Goal: Task Accomplishment & Management: Use online tool/utility

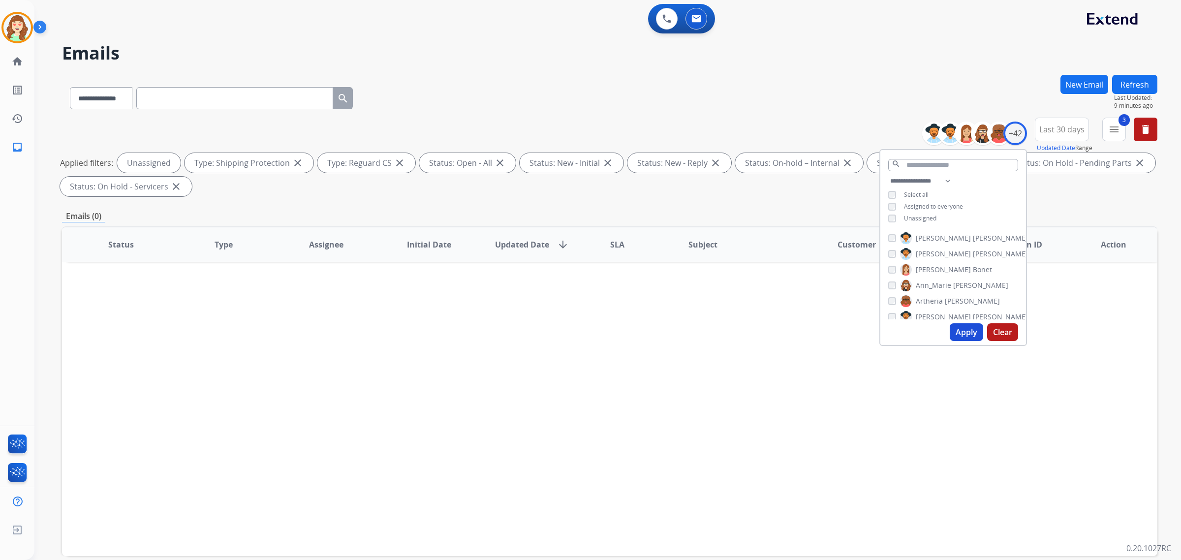
select select "**********"
click at [969, 333] on button "Apply" at bounding box center [965, 332] width 33 height 18
click at [959, 333] on button "Apply" at bounding box center [965, 332] width 33 height 18
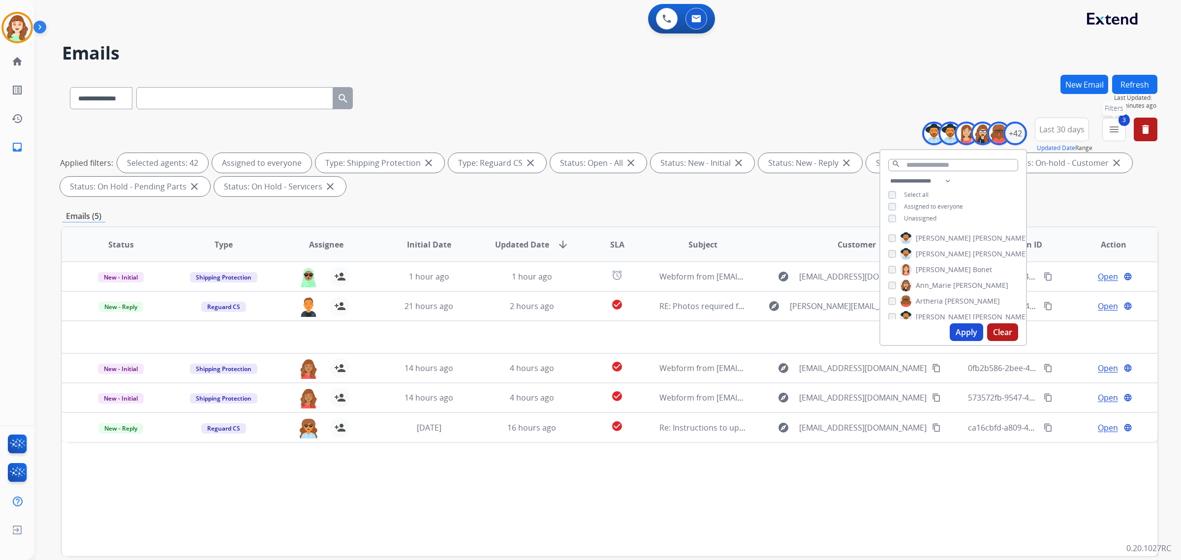
click at [1117, 127] on mat-icon "menu" at bounding box center [1114, 129] width 12 height 12
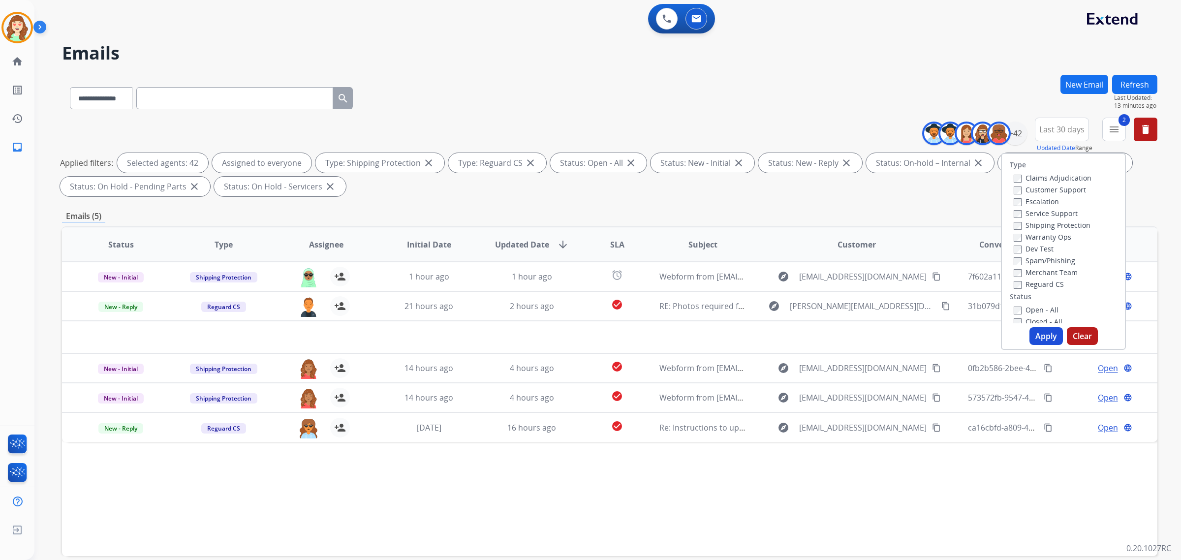
click at [1009, 202] on div "Claims Adjudication Customer Support Escalation Service Support Shipping Protec…" at bounding box center [1050, 231] width 82 height 118
click at [1013, 232] on label "Warranty Ops" at bounding box center [1042, 236] width 58 height 9
click at [1040, 335] on button "Apply" at bounding box center [1045, 336] width 33 height 18
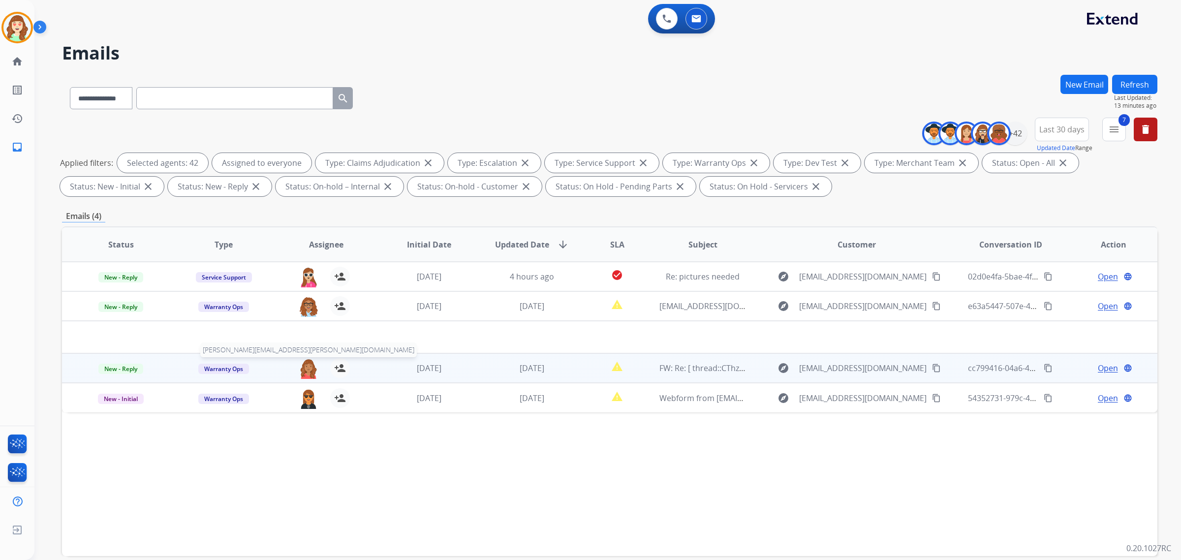
click at [303, 368] on img at bounding box center [309, 368] width 20 height 21
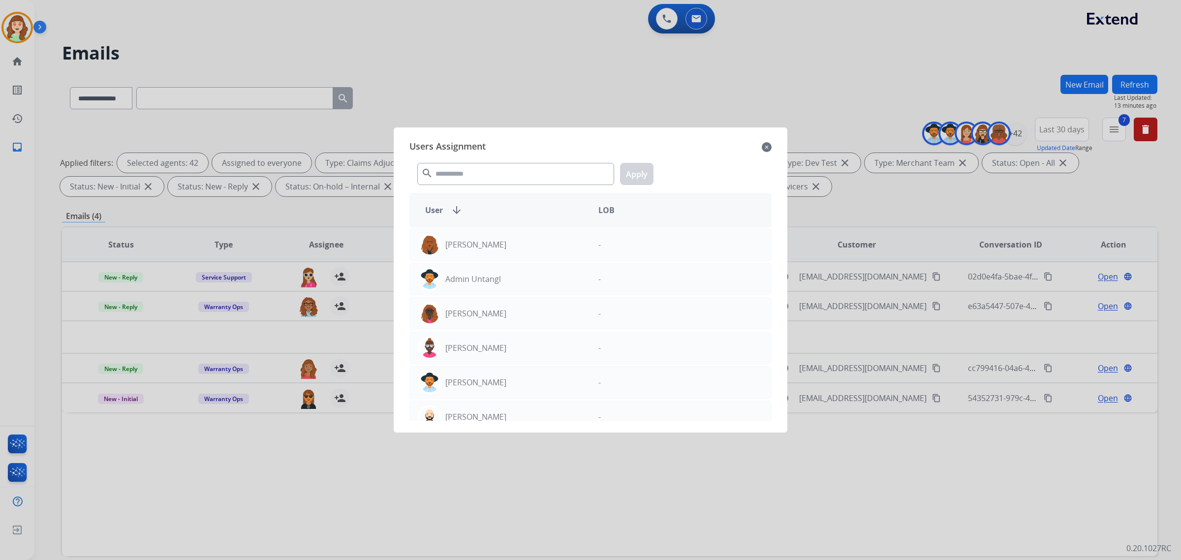
click at [771, 144] on div "Users Assignment close search Apply User arrow_downward LOB [PERSON_NAME] - Adm…" at bounding box center [590, 279] width 378 height 289
click at [220, 365] on div at bounding box center [590, 280] width 1181 height 560
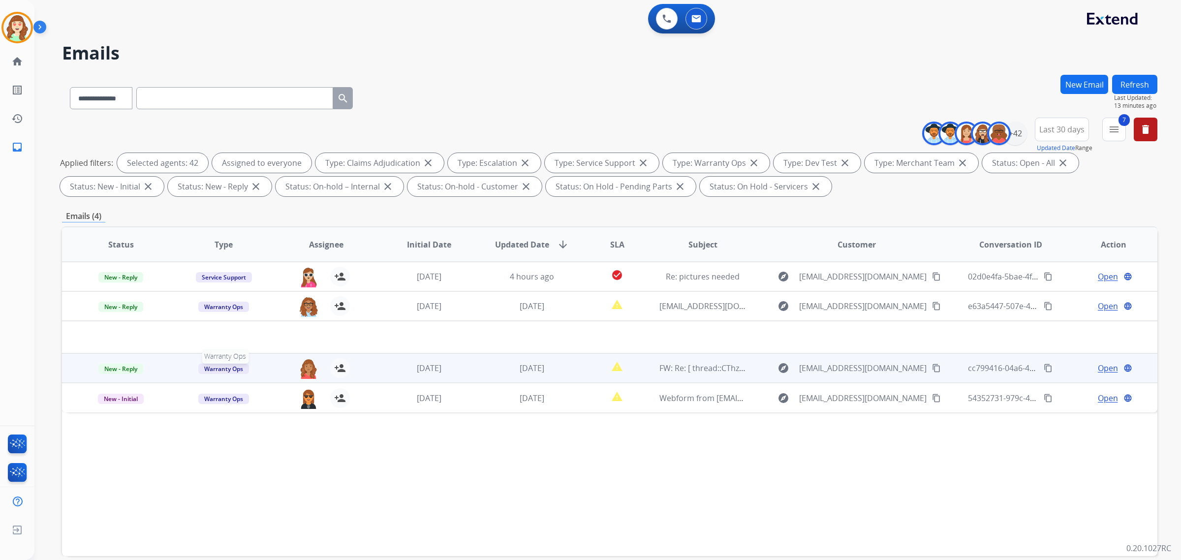
click at [233, 365] on span "Warranty Ops" at bounding box center [223, 369] width 51 height 10
drag, startPoint x: 515, startPoint y: 471, endPoint x: 500, endPoint y: 449, distance: 27.0
click at [515, 471] on div "Status Type Assignee Initial Date Updated Date arrow_downward SLA Subject Custo…" at bounding box center [609, 391] width 1095 height 330
click at [306, 364] on img at bounding box center [309, 368] width 20 height 21
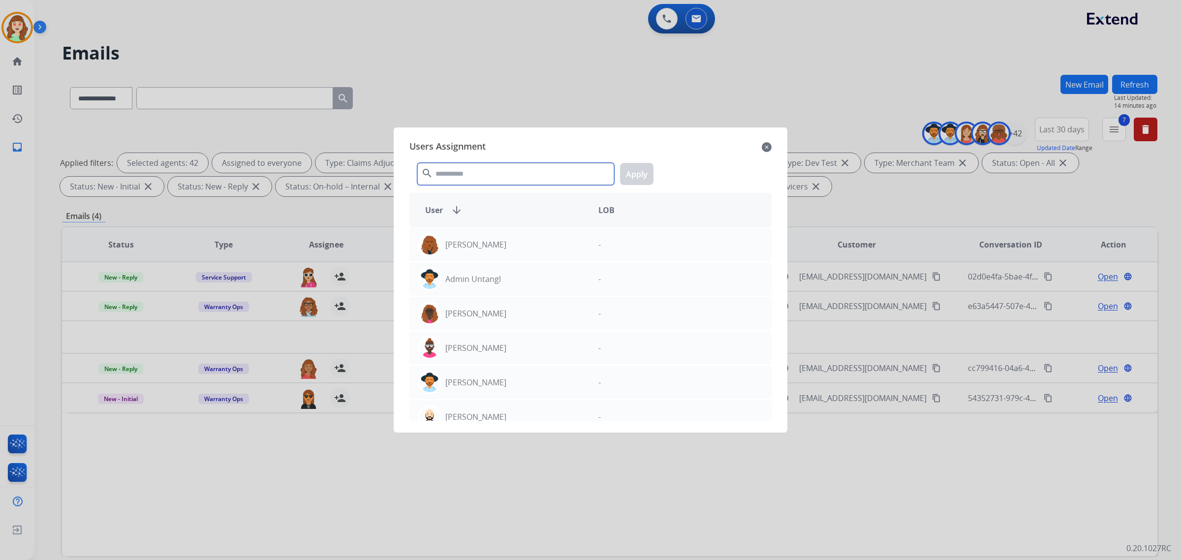
click at [507, 168] on input "text" at bounding box center [515, 174] width 197 height 22
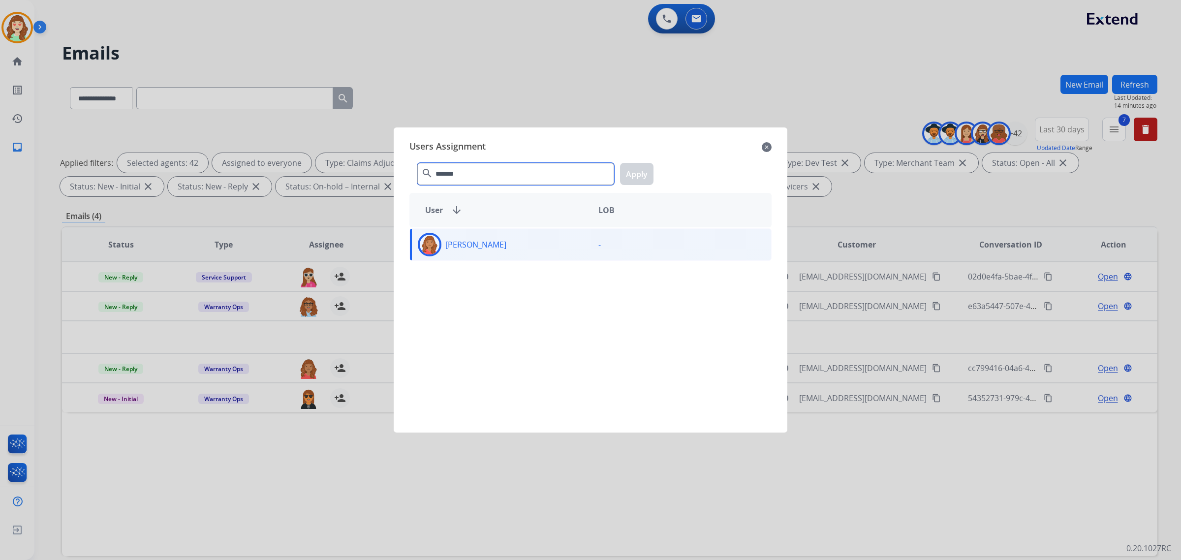
type input "*******"
drag, startPoint x: 617, startPoint y: 250, endPoint x: 651, endPoint y: 153, distance: 102.0
click at [621, 244] on div "-" at bounding box center [680, 245] width 181 height 24
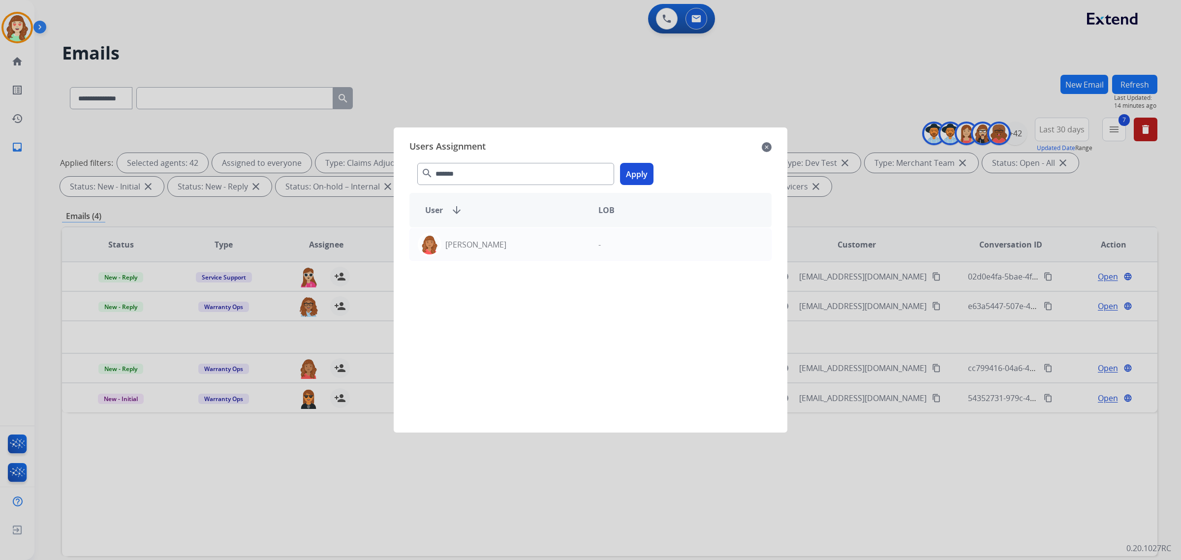
drag, startPoint x: 642, startPoint y: 170, endPoint x: 557, endPoint y: 212, distance: 94.8
click at [642, 169] on button "Apply" at bounding box center [636, 174] width 33 height 22
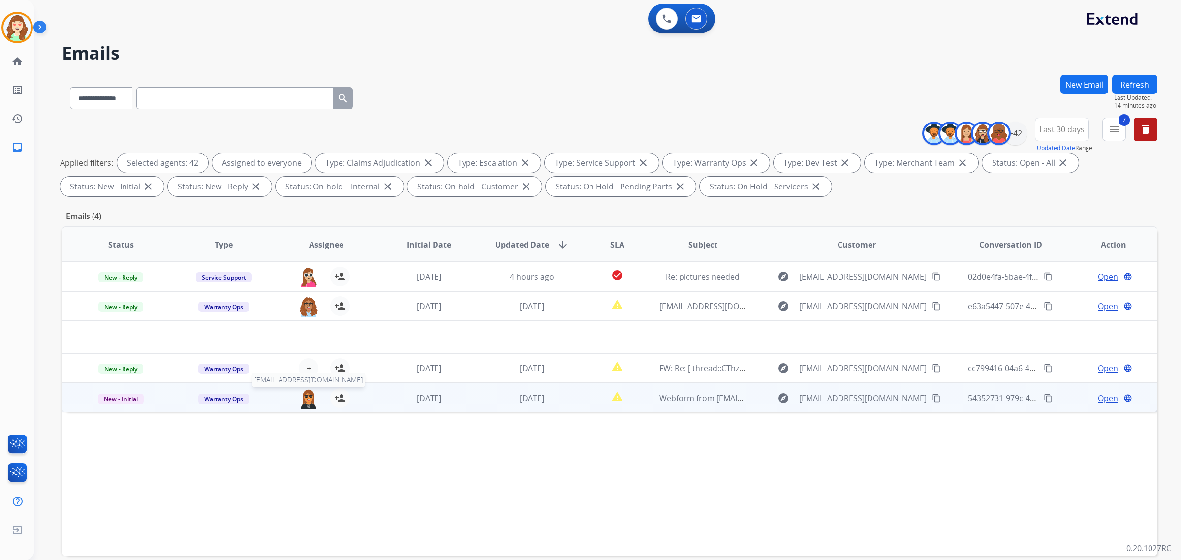
click at [308, 397] on img at bounding box center [309, 398] width 20 height 21
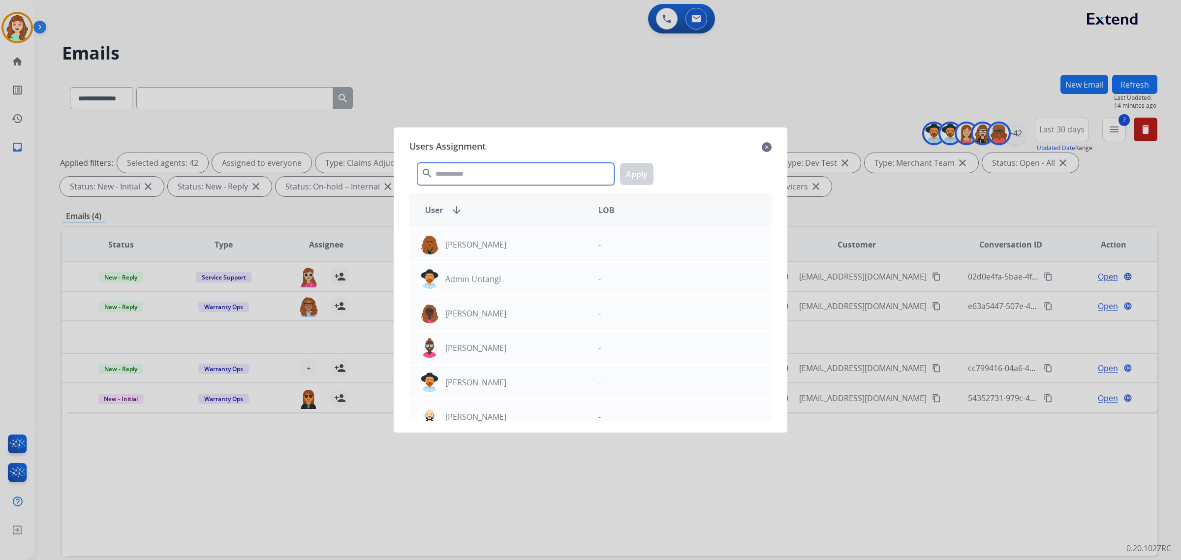
click at [510, 176] on input "text" at bounding box center [515, 174] width 197 height 22
type input "****"
click at [770, 146] on mat-icon "close" at bounding box center [766, 147] width 10 height 12
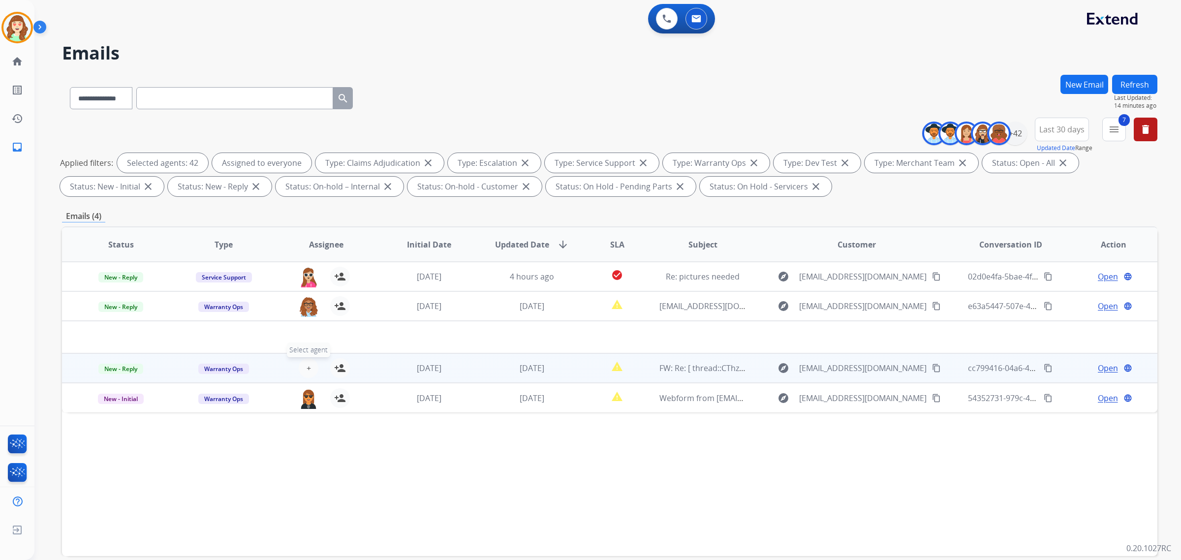
click at [306, 369] on span "+" at bounding box center [308, 368] width 4 height 12
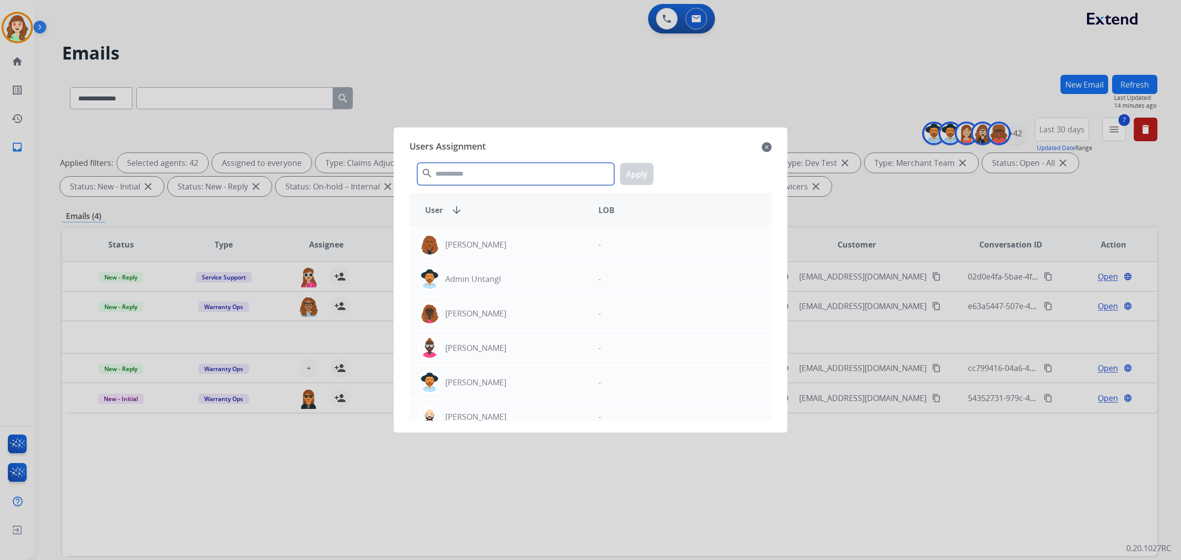
click at [470, 169] on input "text" at bounding box center [515, 174] width 197 height 22
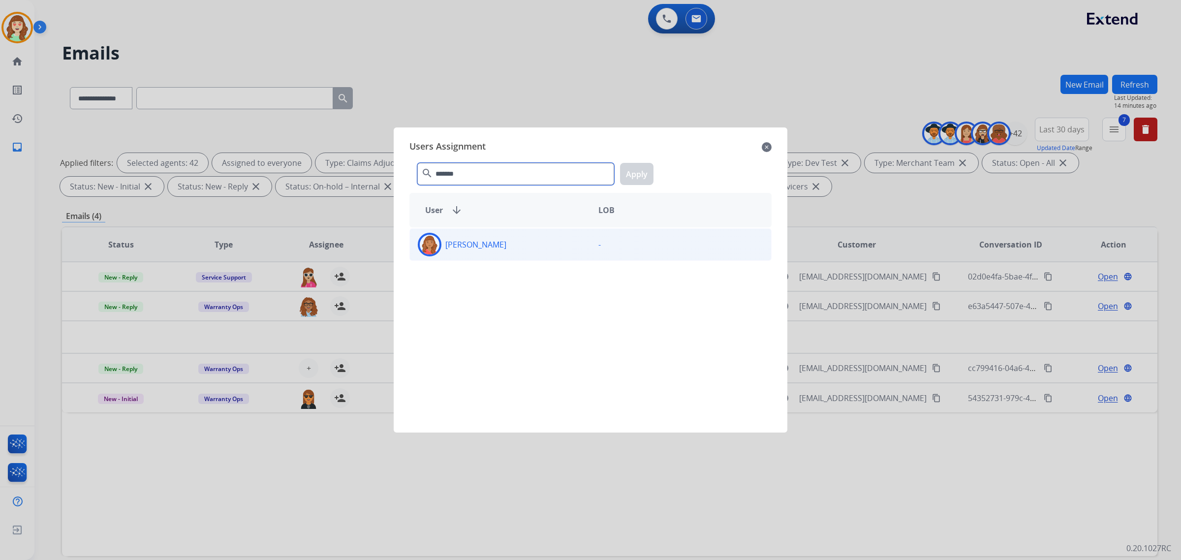
type input "*******"
drag, startPoint x: 505, startPoint y: 243, endPoint x: 637, endPoint y: 180, distance: 147.4
click at [511, 241] on div "[PERSON_NAME]" at bounding box center [500, 245] width 181 height 24
drag, startPoint x: 631, startPoint y: 161, endPoint x: 641, endPoint y: 176, distance: 17.7
click at [632, 160] on div "******* search Apply" at bounding box center [590, 172] width 362 height 34
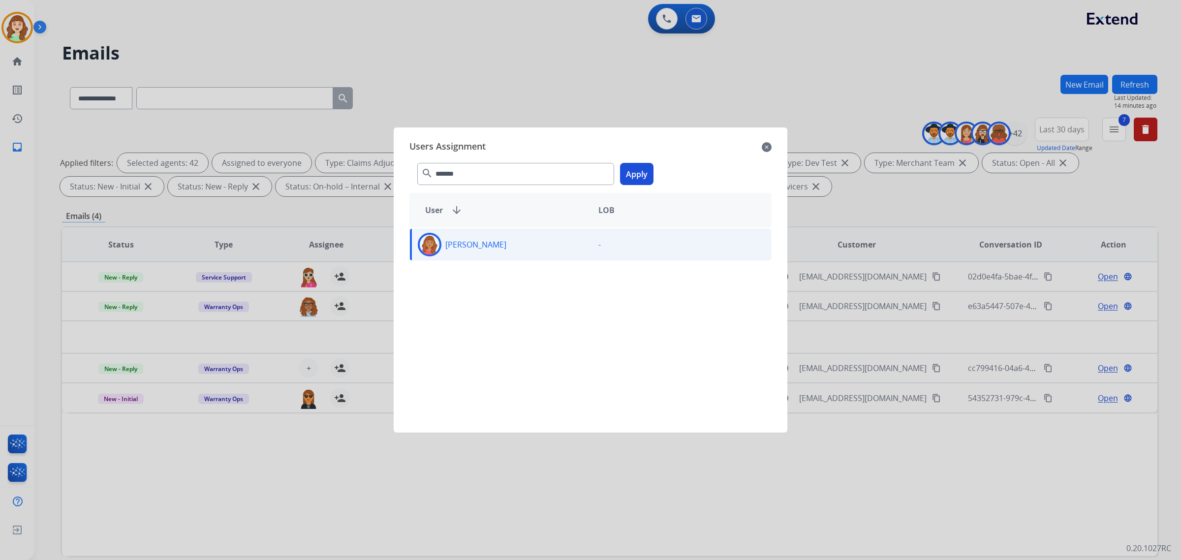
click at [643, 181] on button "Apply" at bounding box center [636, 174] width 33 height 22
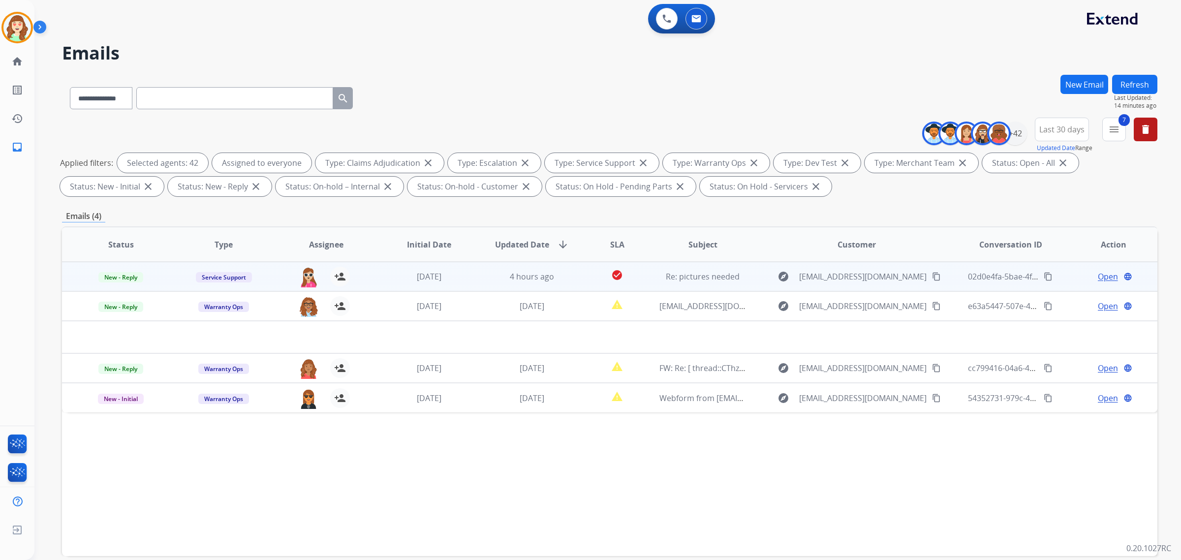
click at [256, 269] on td "Service Support" at bounding box center [216, 277] width 103 height 30
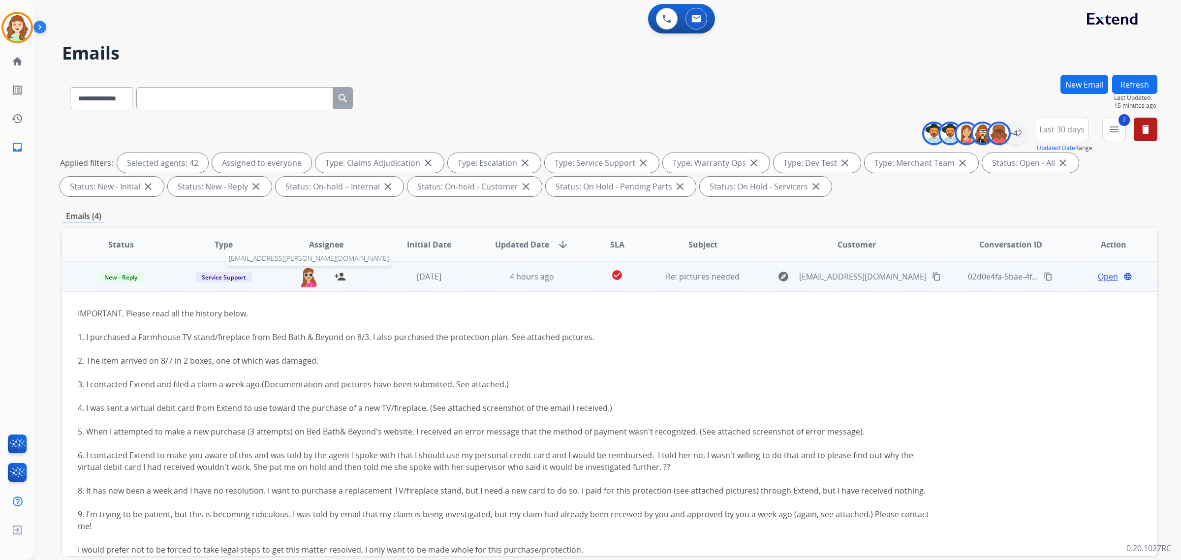
click at [303, 277] on img at bounding box center [309, 277] width 20 height 21
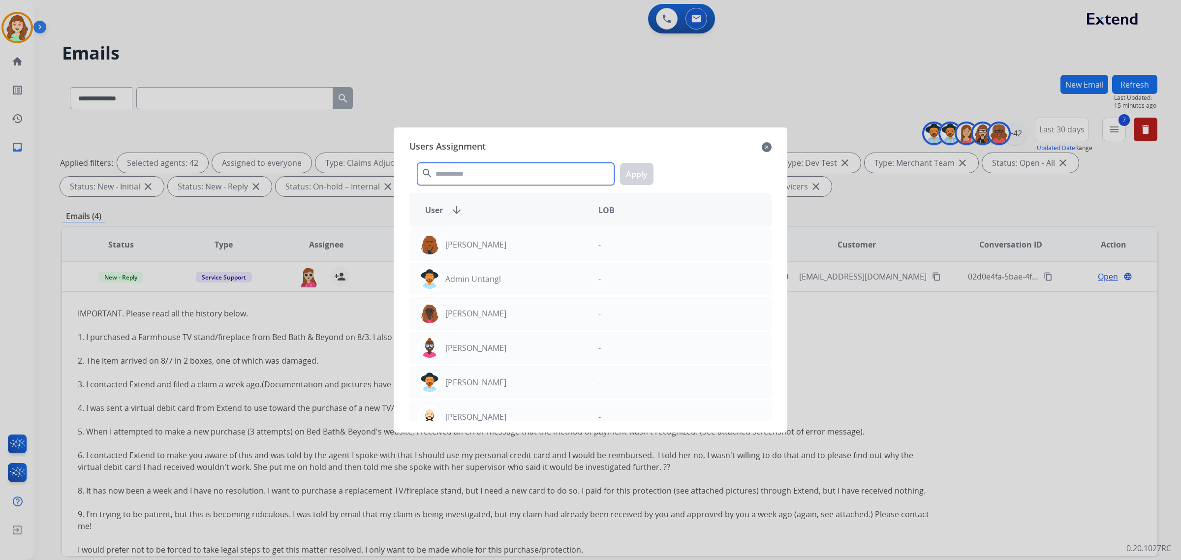
drag, startPoint x: 464, startPoint y: 176, endPoint x: 515, endPoint y: 184, distance: 52.4
click at [484, 170] on input "text" at bounding box center [515, 174] width 197 height 22
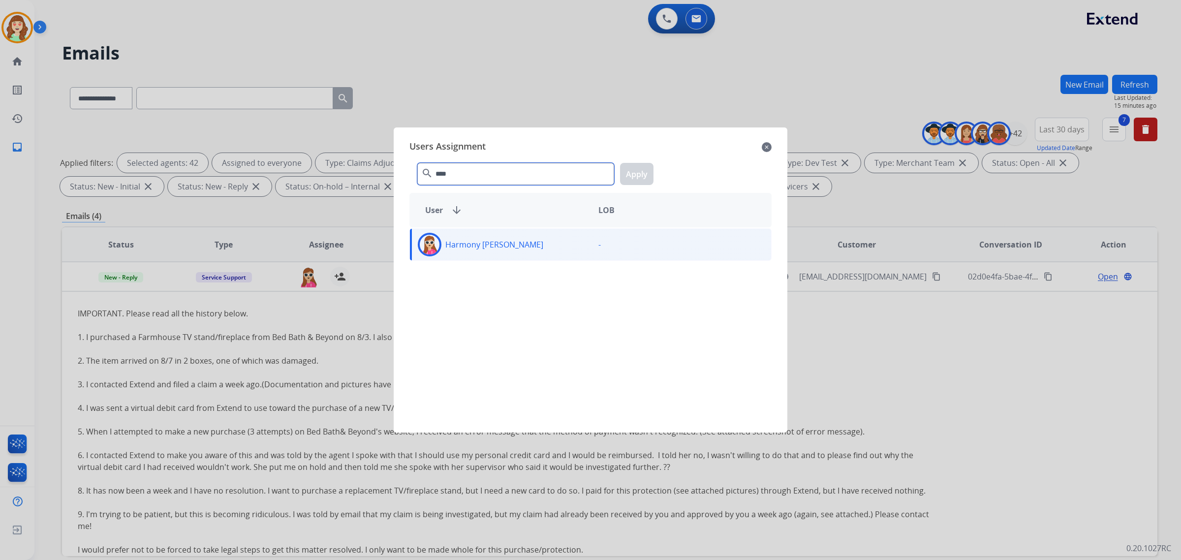
type input "****"
drag, startPoint x: 533, startPoint y: 251, endPoint x: 635, endPoint y: 182, distance: 122.9
click at [533, 247] on div "Harmony [PERSON_NAME]" at bounding box center [500, 245] width 181 height 24
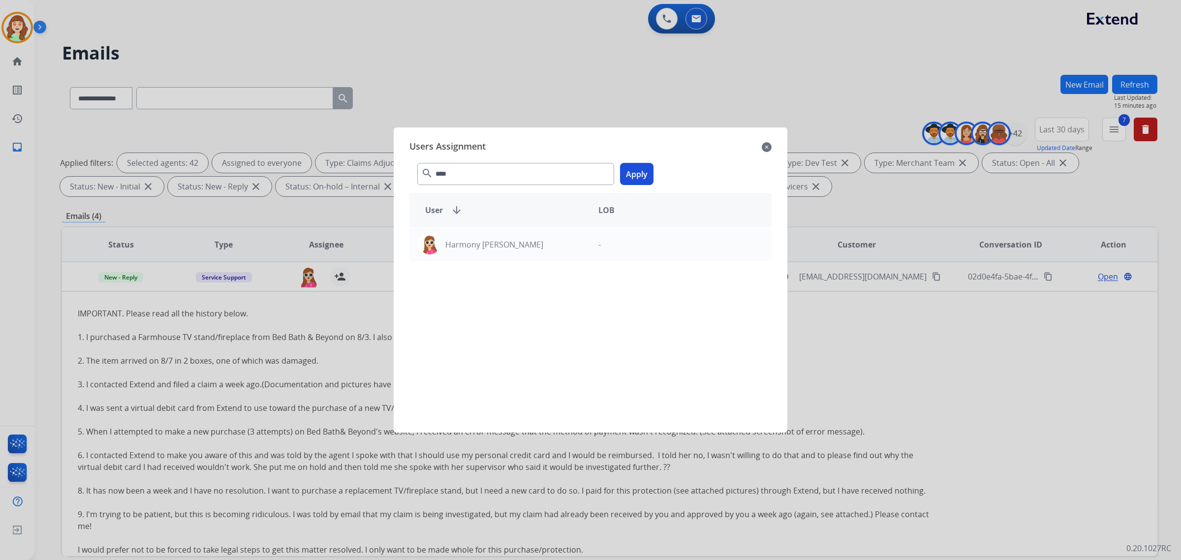
click at [633, 170] on button "Apply" at bounding box center [636, 174] width 33 height 22
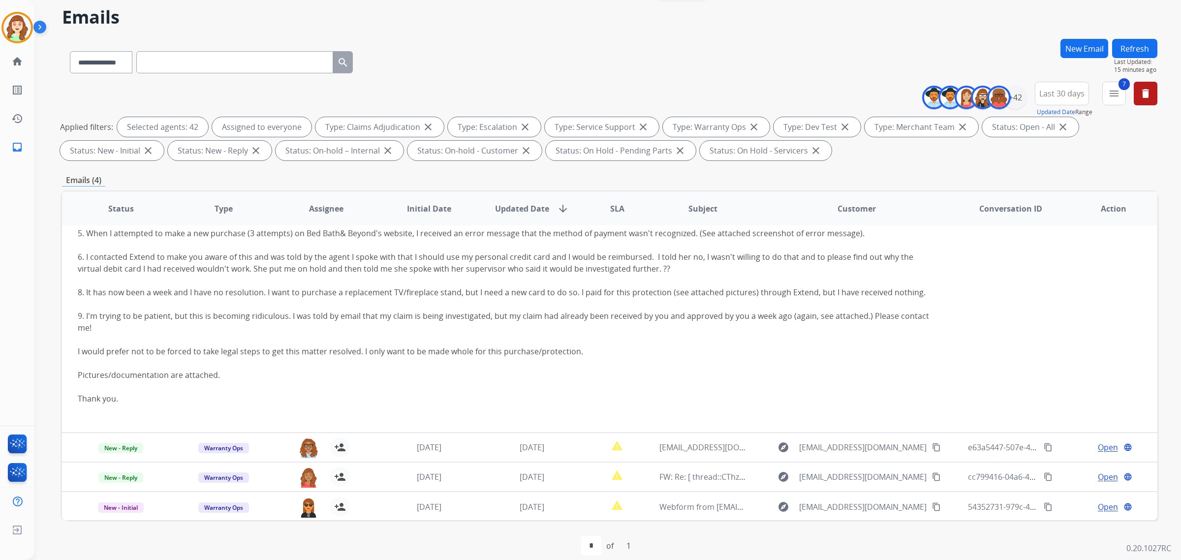
scroll to position [47, 0]
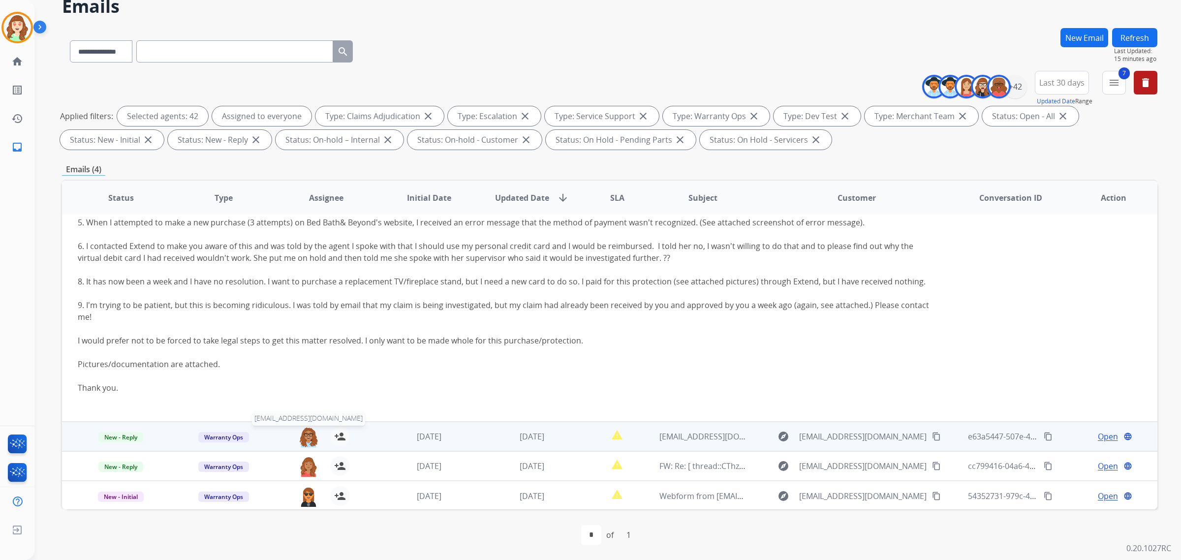
click at [306, 436] on img at bounding box center [309, 436] width 20 height 21
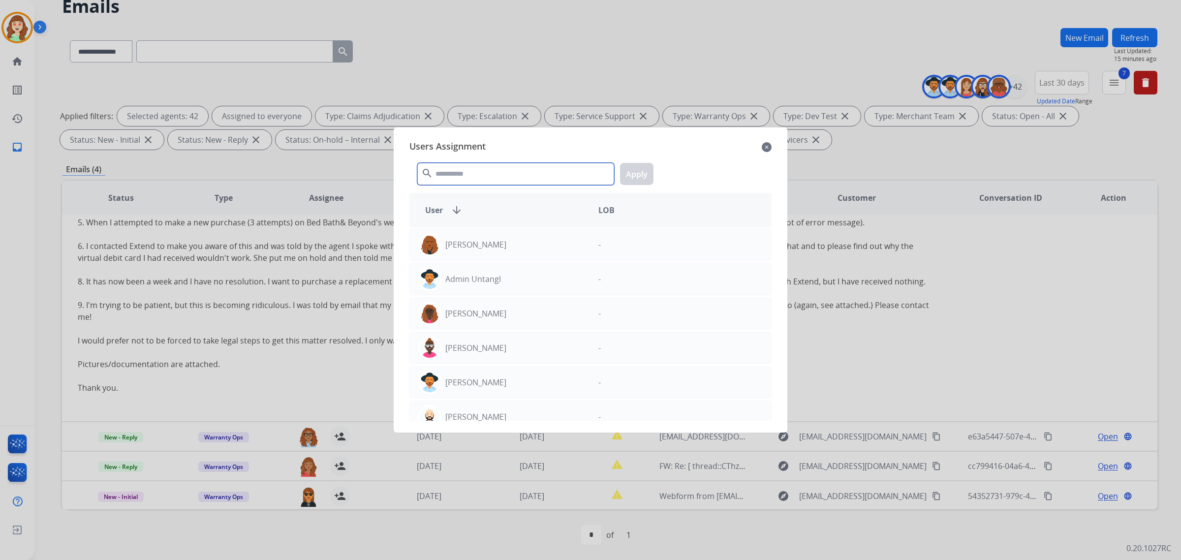
drag, startPoint x: 485, startPoint y: 168, endPoint x: 502, endPoint y: 204, distance: 39.4
click at [493, 173] on input "text" at bounding box center [515, 174] width 197 height 22
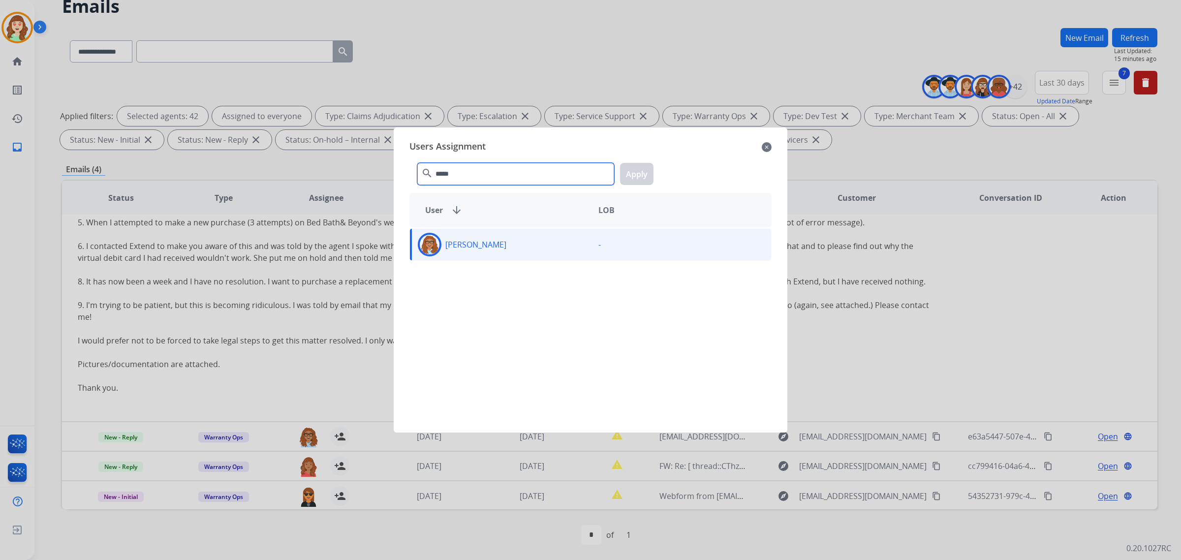
type input "*****"
click at [570, 246] on div "[PERSON_NAME]" at bounding box center [500, 245] width 181 height 24
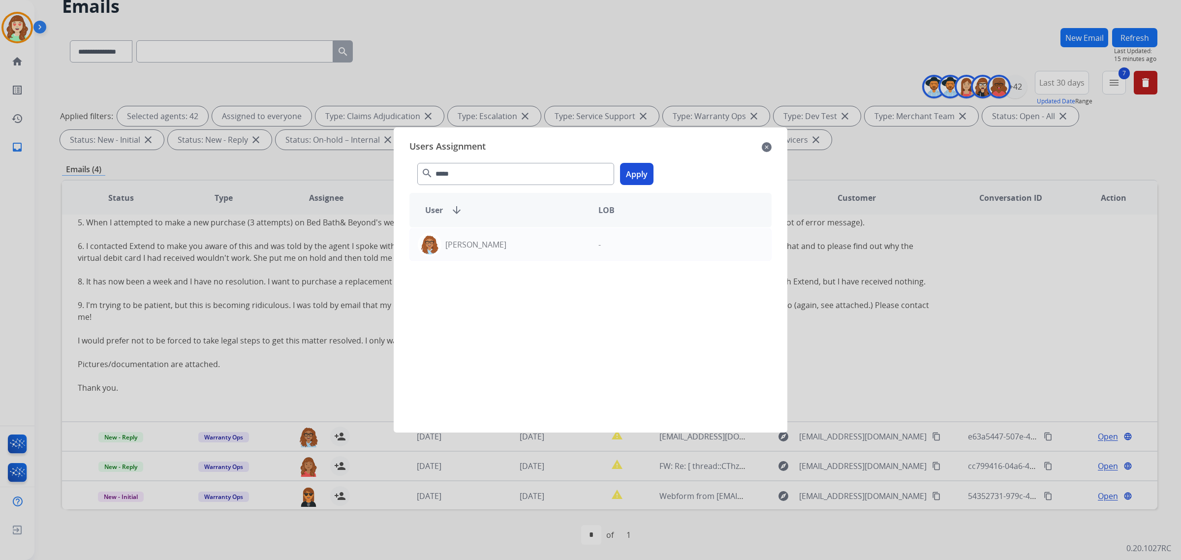
click at [632, 169] on button "Apply" at bounding box center [636, 174] width 33 height 22
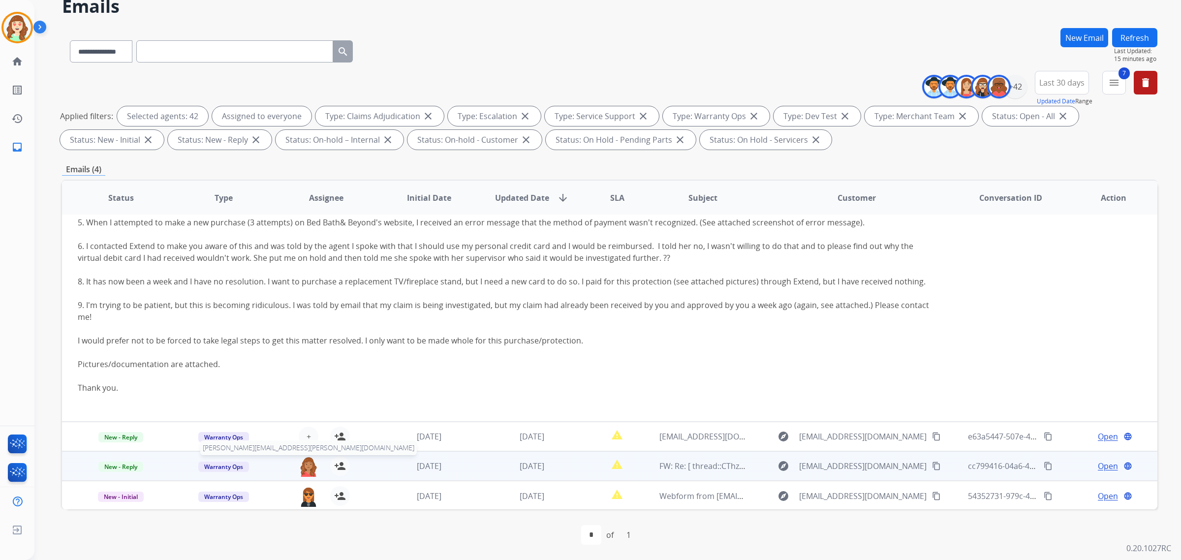
click at [308, 466] on img at bounding box center [309, 466] width 20 height 21
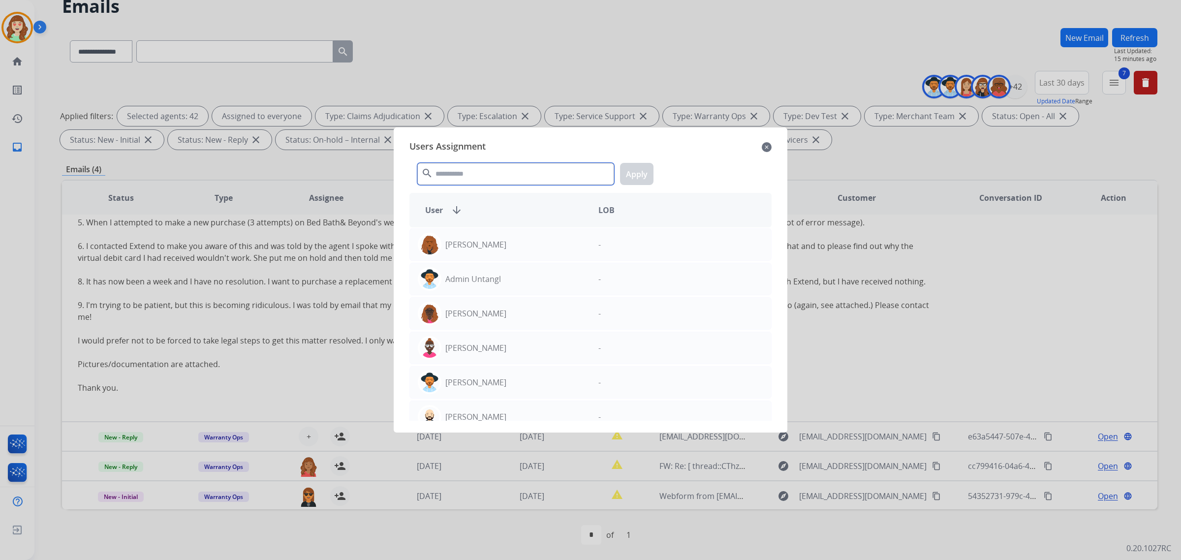
drag, startPoint x: 487, startPoint y: 167, endPoint x: 497, endPoint y: 158, distance: 13.2
click at [497, 158] on div "search Apply" at bounding box center [590, 172] width 362 height 34
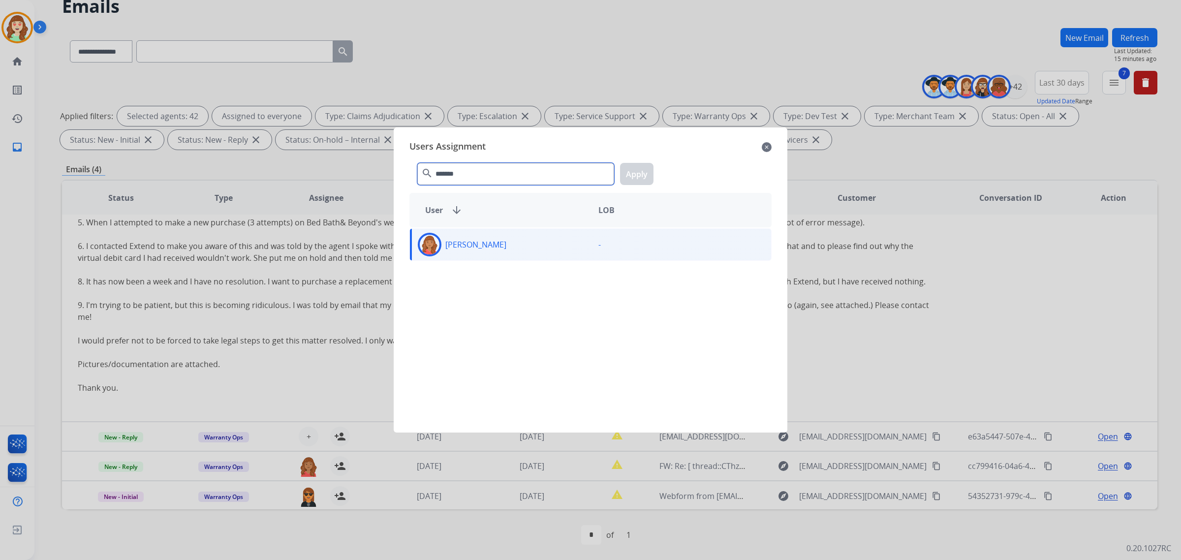
type input "*******"
click at [532, 243] on div "[PERSON_NAME]" at bounding box center [500, 245] width 181 height 24
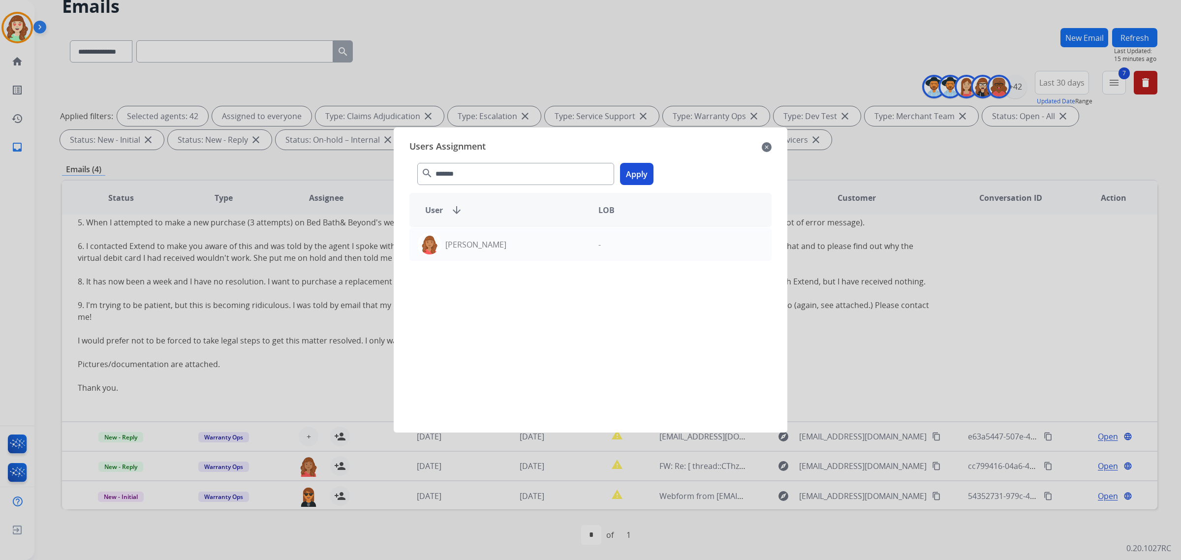
click at [640, 170] on button "Apply" at bounding box center [636, 174] width 33 height 22
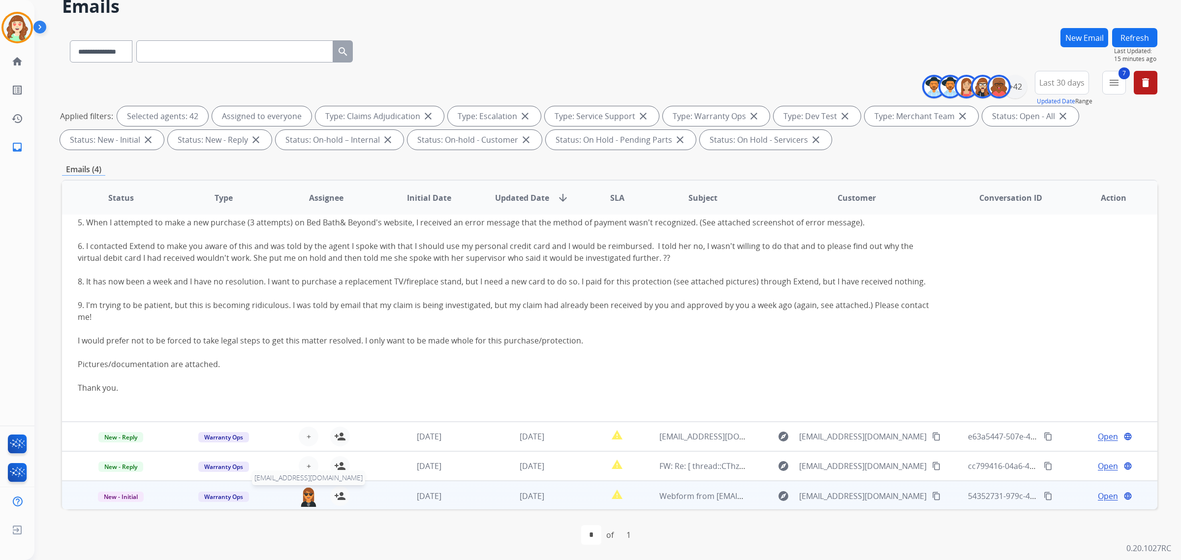
click at [309, 503] on img at bounding box center [309, 496] width 20 height 21
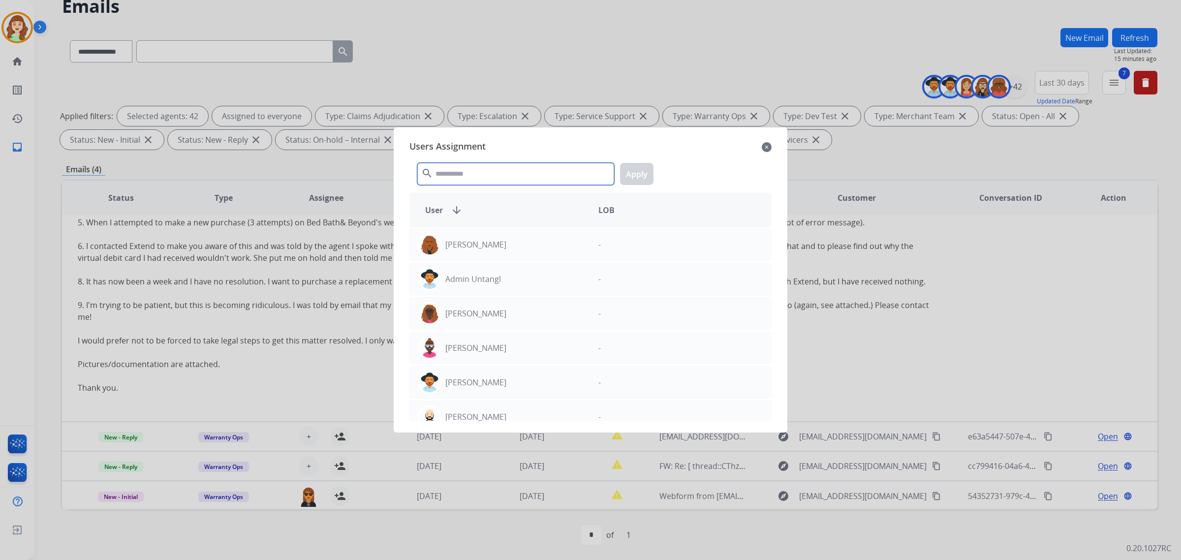
click at [504, 178] on input "text" at bounding box center [515, 174] width 197 height 22
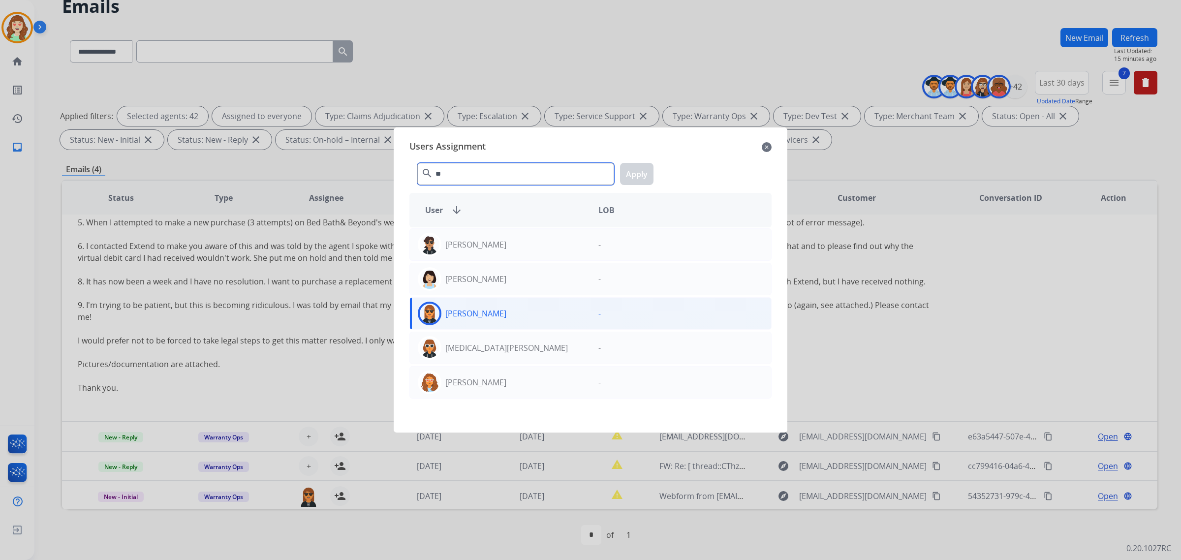
type input "**"
click at [765, 146] on mat-icon "close" at bounding box center [766, 147] width 10 height 12
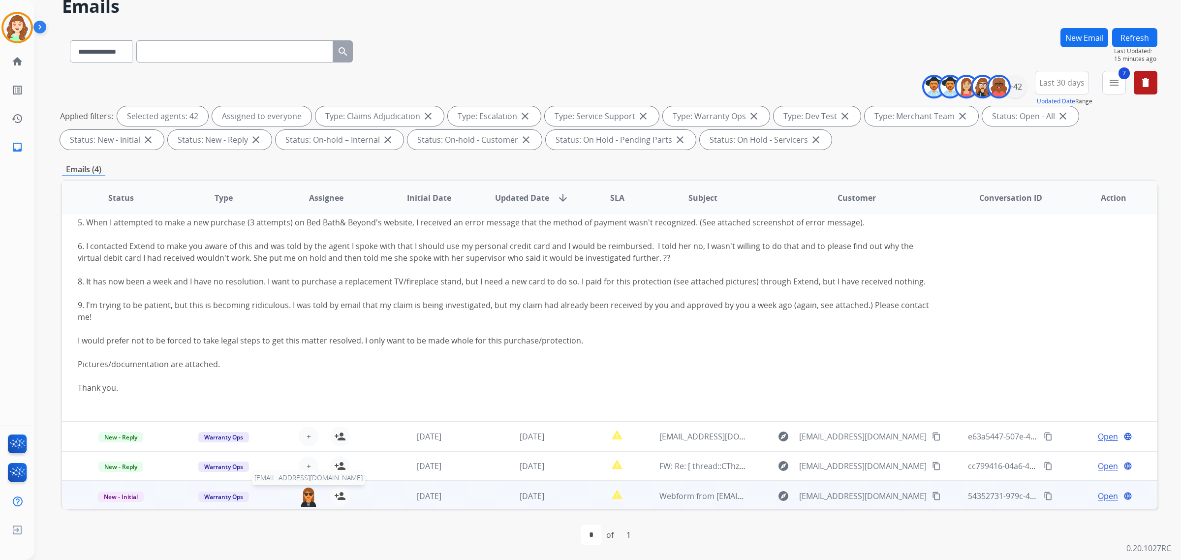
click at [305, 501] on img at bounding box center [309, 496] width 20 height 21
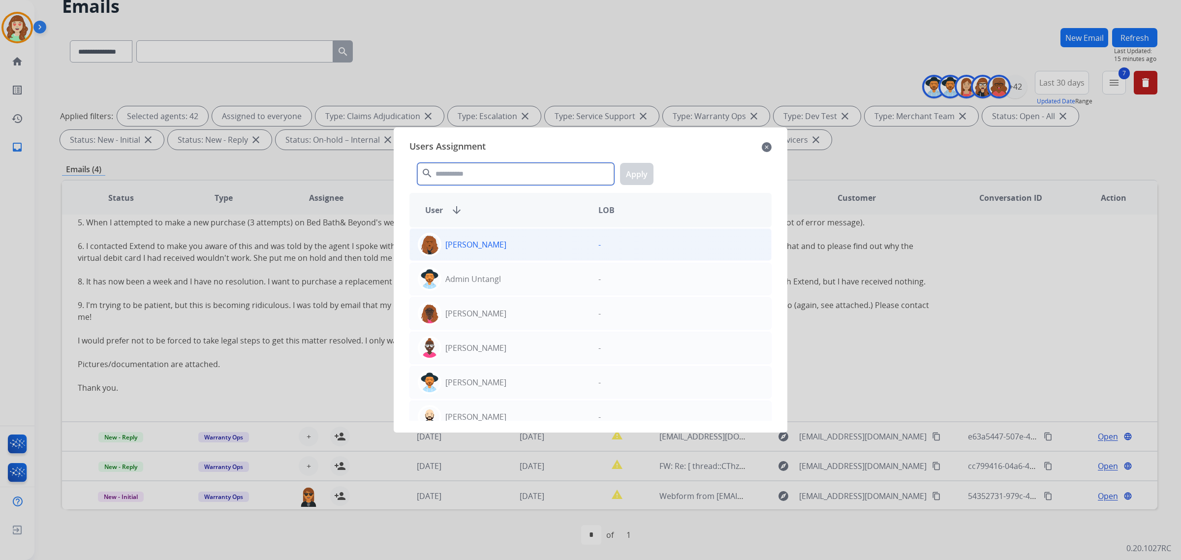
drag, startPoint x: 488, startPoint y: 175, endPoint x: 569, endPoint y: 239, distance: 102.6
click at [500, 175] on input "text" at bounding box center [515, 174] width 197 height 22
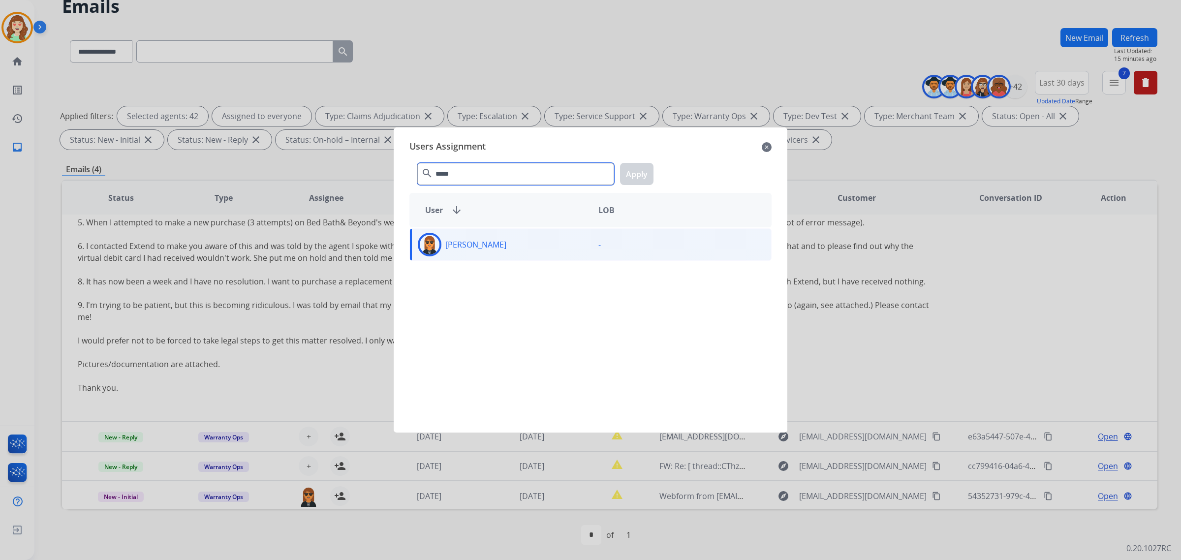
type input "*****"
click at [575, 241] on div "[PERSON_NAME]" at bounding box center [500, 245] width 181 height 24
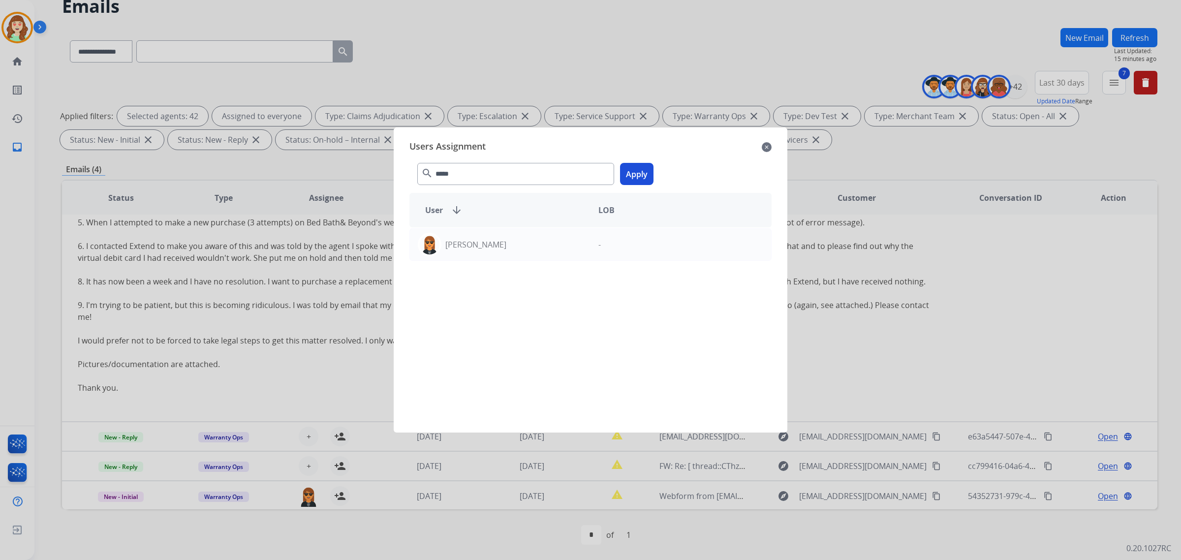
click at [633, 170] on button "Apply" at bounding box center [636, 174] width 33 height 22
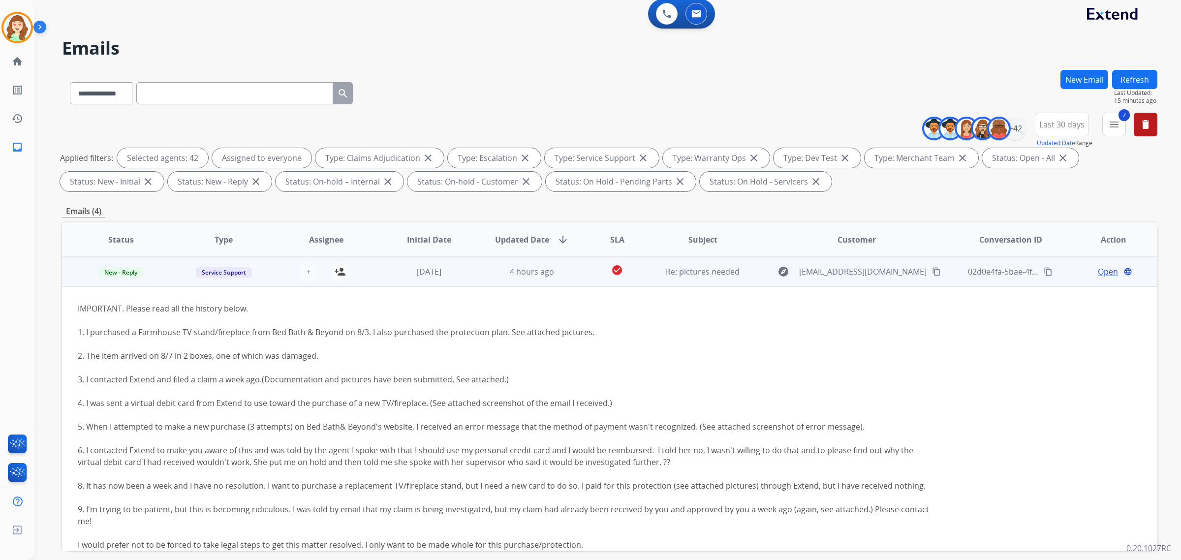
scroll to position [0, 0]
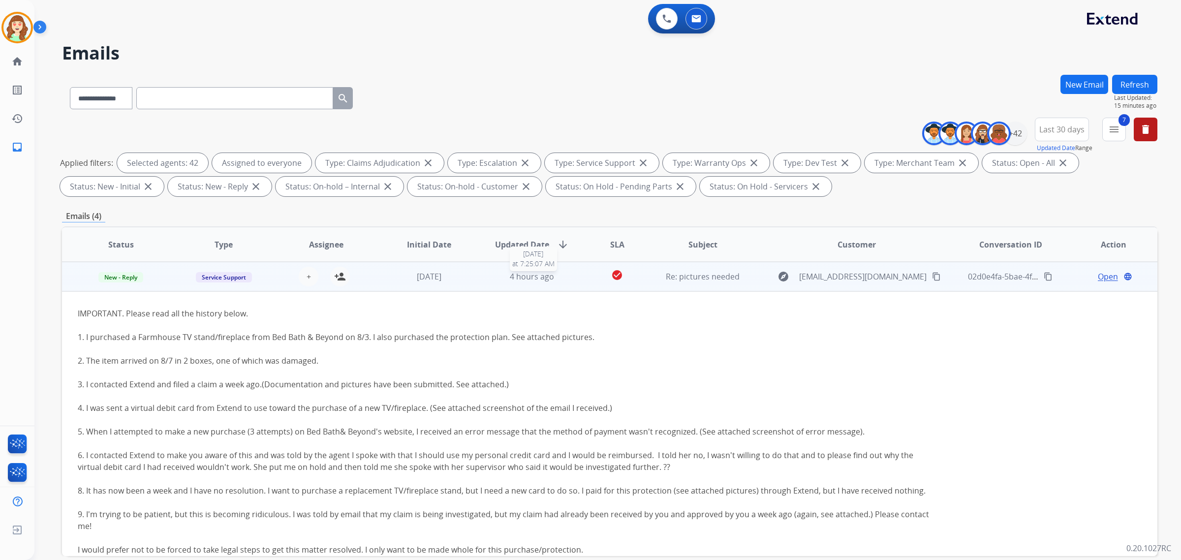
click at [535, 278] on span "4 hours ago" at bounding box center [532, 276] width 44 height 11
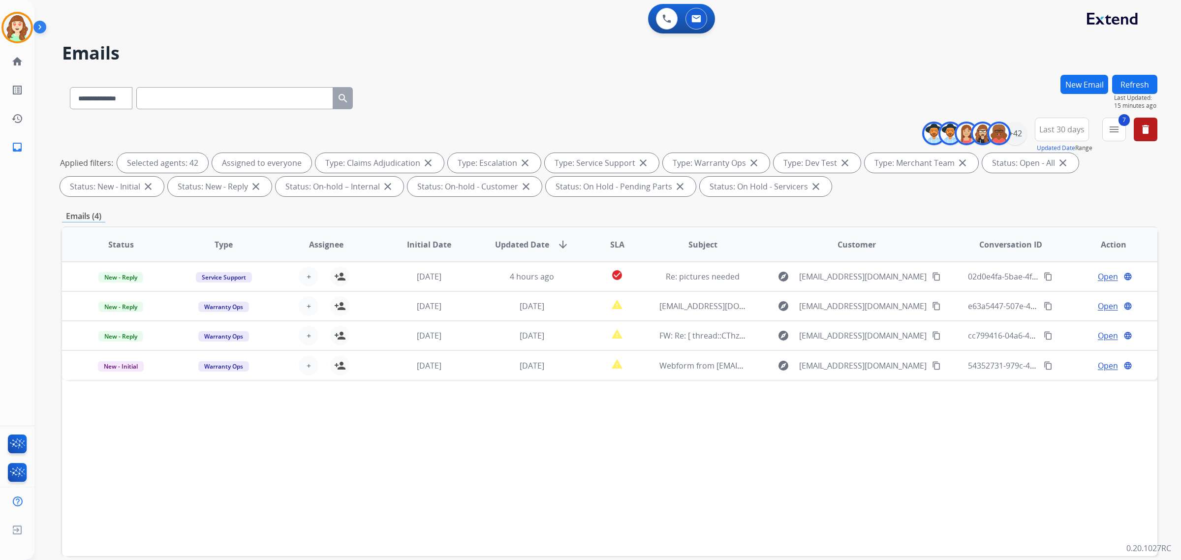
click at [369, 481] on div "Status Type Assignee Initial Date Updated Date arrow_downward SLA Subject Custo…" at bounding box center [609, 391] width 1095 height 330
